Goal: Feedback & Contribution: Submit feedback/report problem

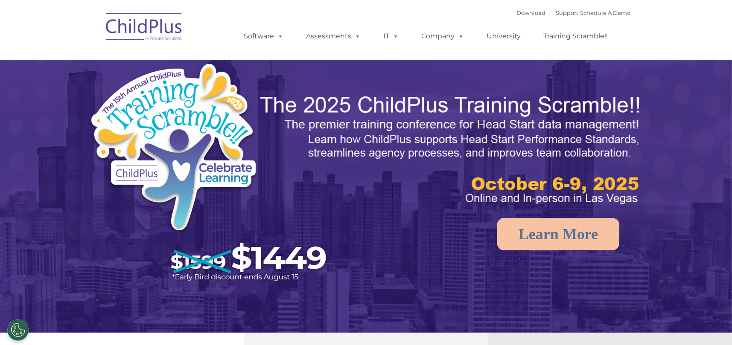
select select "MEDIUM"
click at [556, 15] on link "Support" at bounding box center [567, 12] width 23 height 7
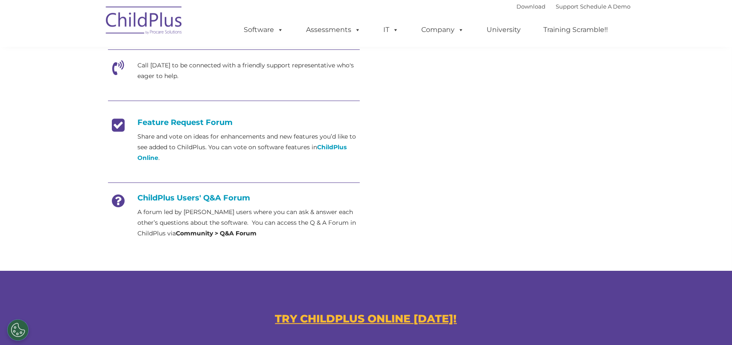
scroll to position [301, 0]
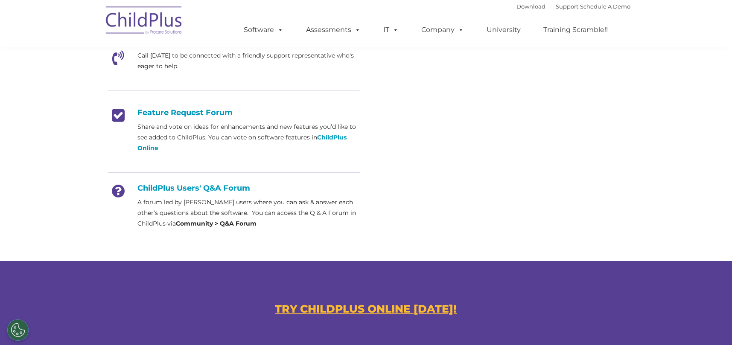
click at [673, 221] on section "Customer Support Need help with ChildPlus? We offer many convenient ways to con…" at bounding box center [366, 28] width 732 height 658
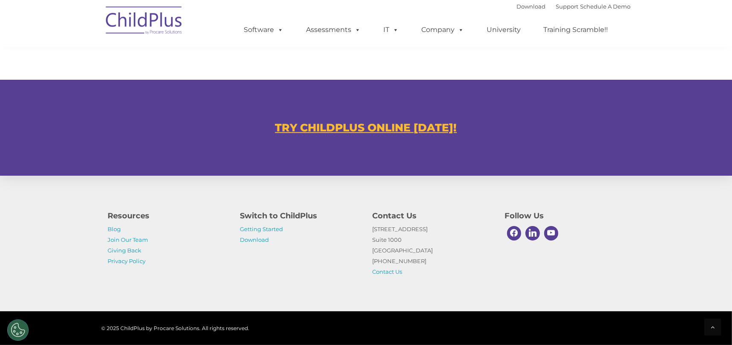
scroll to position [494, 0]
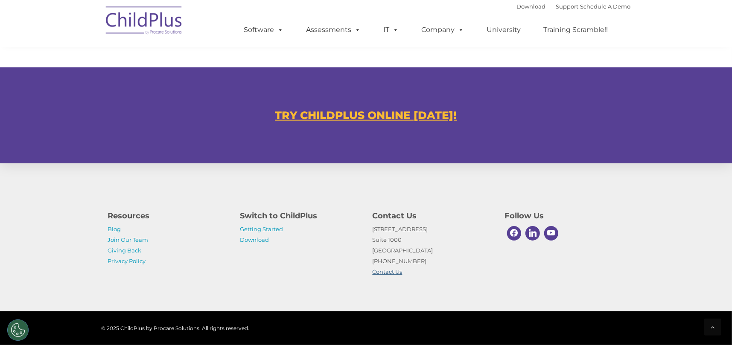
click at [384, 271] on link "Contact Us" at bounding box center [387, 271] width 30 height 7
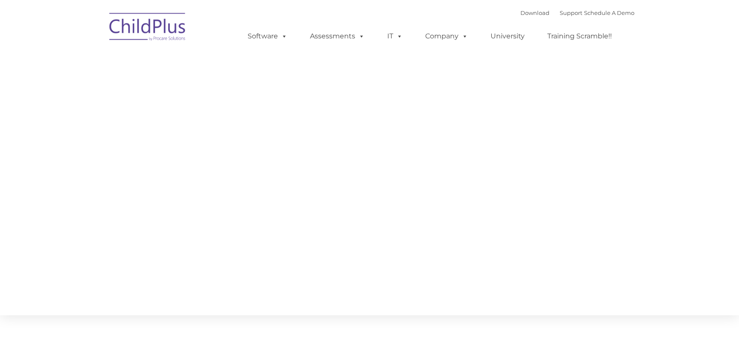
type input ""
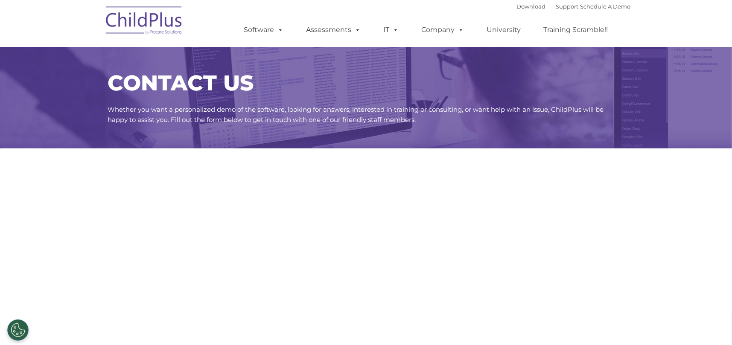
select select "MEDIUM"
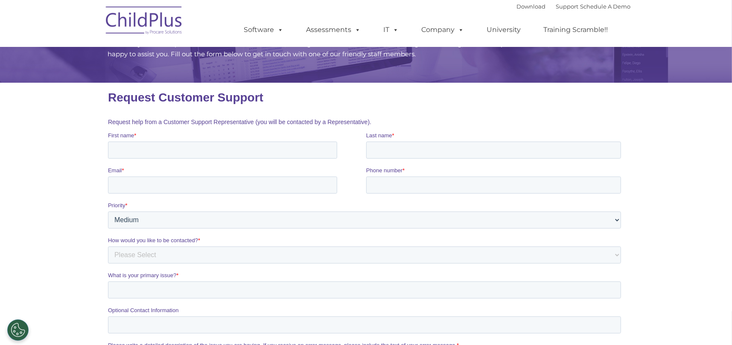
scroll to position [70, 0]
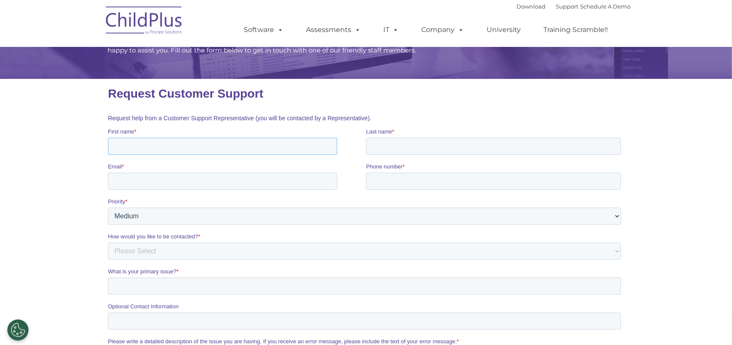
click at [172, 146] on input "First name *" at bounding box center [222, 145] width 229 height 17
type input "[PERSON_NAME]"
click at [391, 142] on input "Last name *" at bounding box center [493, 145] width 255 height 17
type input "[PERSON_NAME]"
click at [135, 177] on input "Email *" at bounding box center [222, 180] width 229 height 17
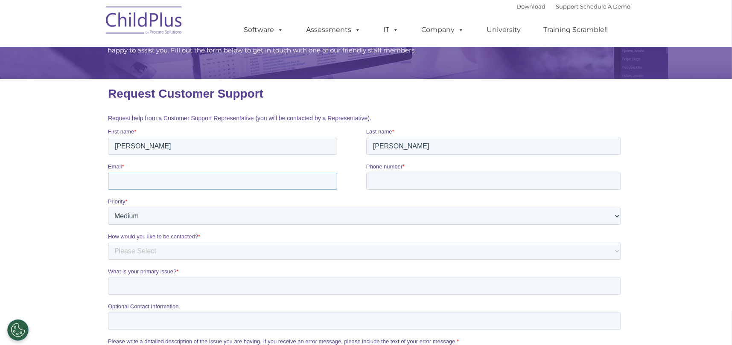
type input "[EMAIL_ADDRESS][DOMAIN_NAME]"
click at [396, 178] on input "Phone number *" at bounding box center [493, 180] width 255 height 17
type input "435-213-7180"
click at [615, 214] on select "Please Select Low Medium High" at bounding box center [364, 215] width 513 height 17
select select "LOW"
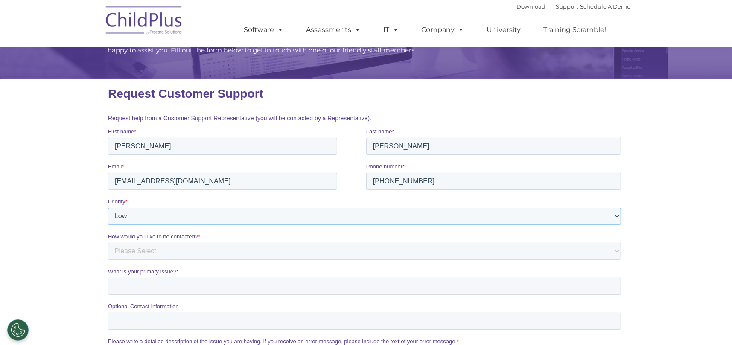
click at [108, 207] on select "Please Select Low Medium High" at bounding box center [364, 215] width 513 height 17
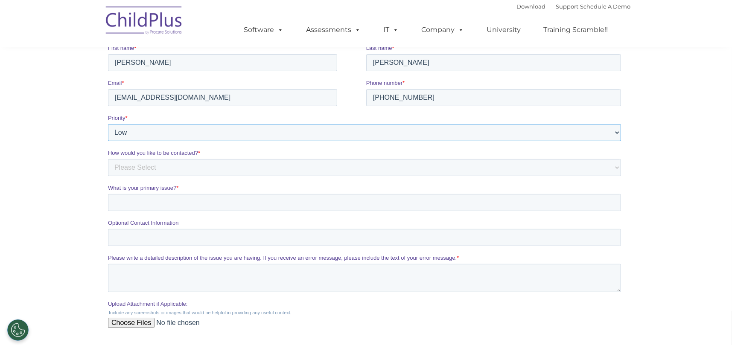
scroll to position [161, 0]
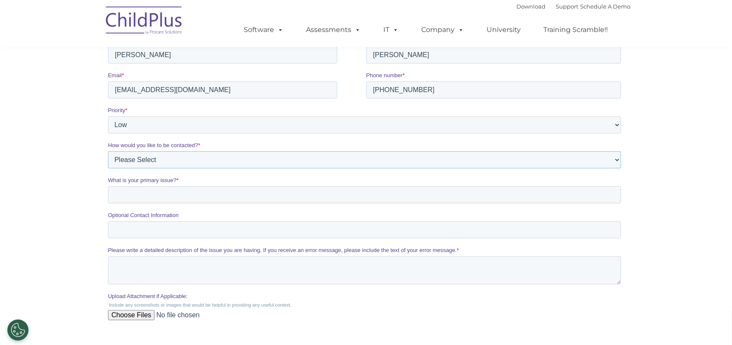
click at [209, 157] on select "Please Select Phone Email" at bounding box center [364, 159] width 513 height 17
select select "Email"
click at [108, 165] on select "Please Select Phone Email" at bounding box center [364, 159] width 513 height 17
click at [137, 198] on input "What is your primary issue? *" at bounding box center [364, 194] width 513 height 17
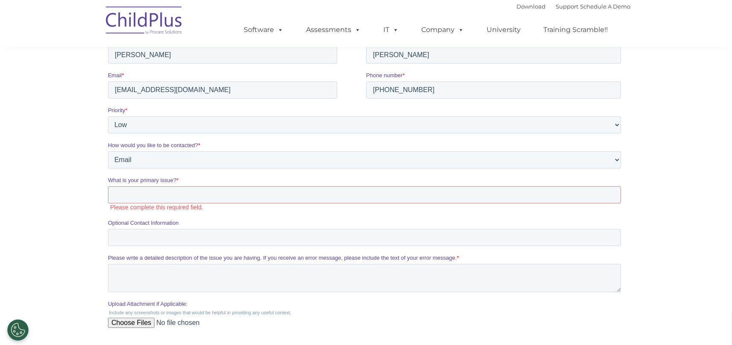
click at [698, 94] on section "CONTACT US Whether you want a personalized demo of the software, looking for an…" at bounding box center [366, 118] width 732 height 558
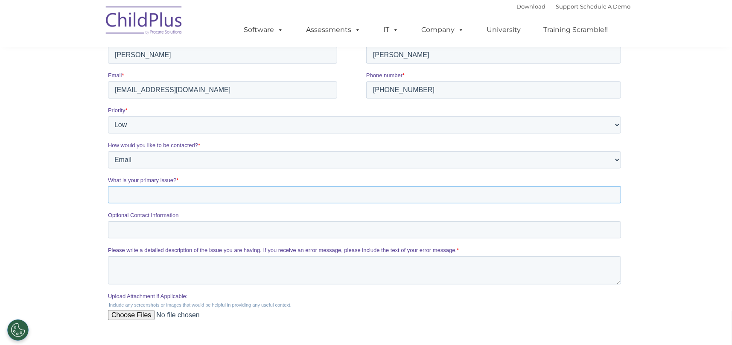
click at [152, 195] on input "What is your primary issue? *" at bounding box center [364, 194] width 513 height 17
type input "Privacy in ChildPlus online"
click at [132, 264] on textarea "Please write a detailed description of the issue you are having. If you receive…" at bounding box center [364, 270] width 513 height 28
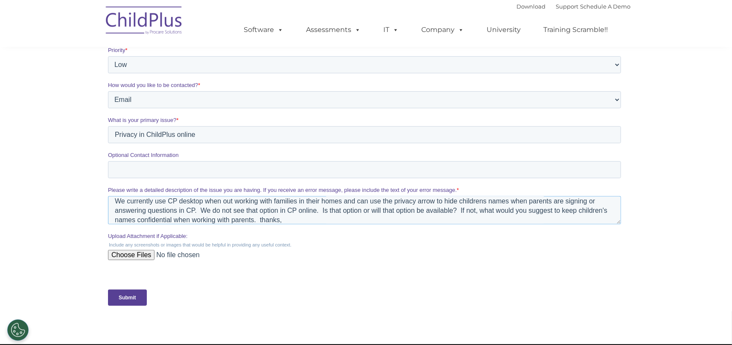
scroll to position [236, 0]
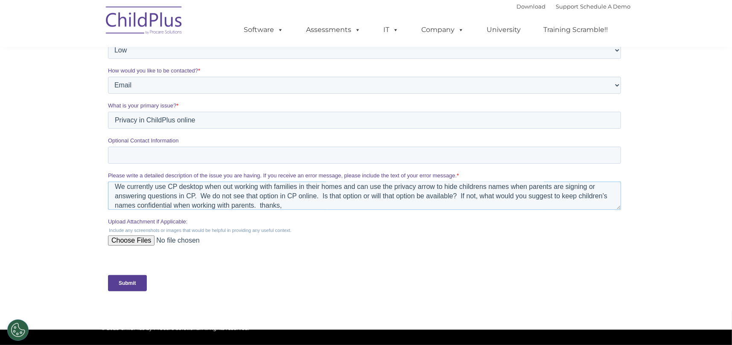
type textarea "We currently use CP desktop when out working with families in their homes and c…"
click at [128, 284] on input "Submit" at bounding box center [127, 284] width 39 height 16
